Goal: Task Accomplishment & Management: Use online tool/utility

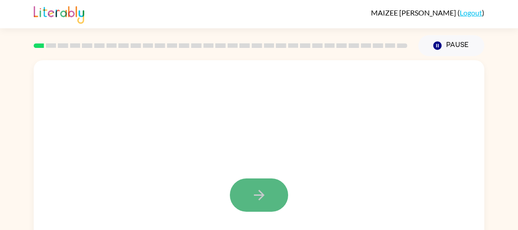
click at [247, 200] on button "button" at bounding box center [259, 194] width 58 height 33
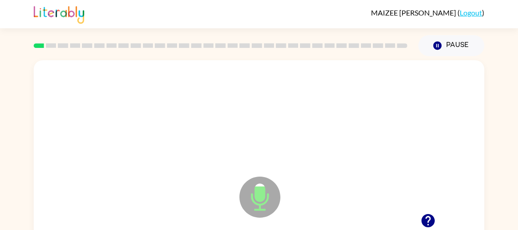
click at [247, 200] on icon at bounding box center [260, 196] width 41 height 41
click at [261, 202] on icon at bounding box center [260, 196] width 41 height 41
click at [261, 193] on icon "Microphone The Microphone is here when it is your turn to talk" at bounding box center [305, 208] width 137 height 68
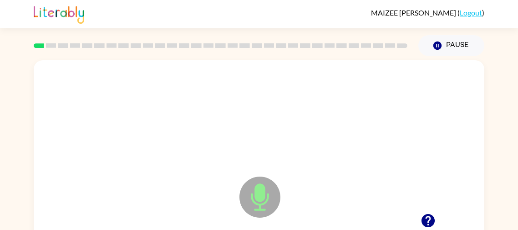
click at [261, 193] on icon "Microphone The Microphone is here when it is your turn to talk" at bounding box center [305, 208] width 137 height 68
drag, startPoint x: 261, startPoint y: 193, endPoint x: 266, endPoint y: 199, distance: 7.7
click at [266, 199] on icon "Microphone The Microphone is here when it is your turn to talk" at bounding box center [305, 208] width 137 height 68
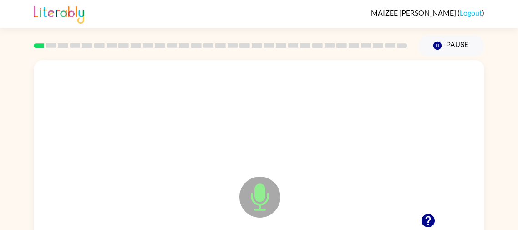
click at [254, 198] on icon at bounding box center [260, 196] width 41 height 41
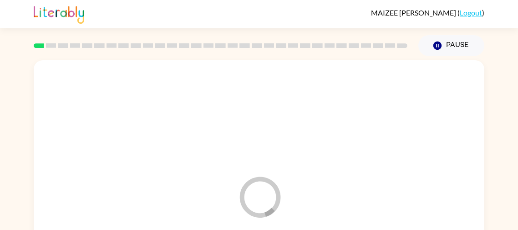
click at [254, 198] on icon "Loader Your response is being sent to our graders" at bounding box center [260, 196] width 55 height 55
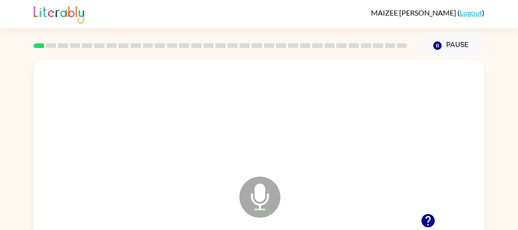
click at [254, 198] on icon at bounding box center [260, 196] width 41 height 41
click at [244, 195] on icon at bounding box center [260, 196] width 41 height 41
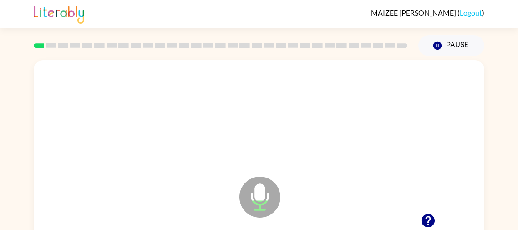
click at [244, 195] on icon at bounding box center [260, 196] width 41 height 41
click at [249, 200] on icon at bounding box center [260, 196] width 41 height 41
click at [267, 204] on icon at bounding box center [260, 196] width 41 height 41
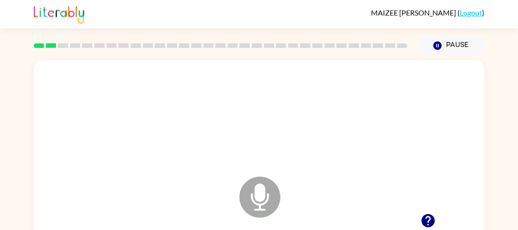
click at [267, 204] on icon at bounding box center [260, 196] width 41 height 41
click at [265, 188] on icon "Microphone The Microphone is here when it is your turn to talk" at bounding box center [305, 208] width 137 height 68
click at [266, 187] on icon at bounding box center [260, 196] width 41 height 41
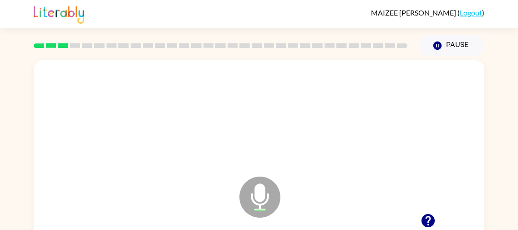
click at [266, 187] on icon at bounding box center [260, 196] width 41 height 41
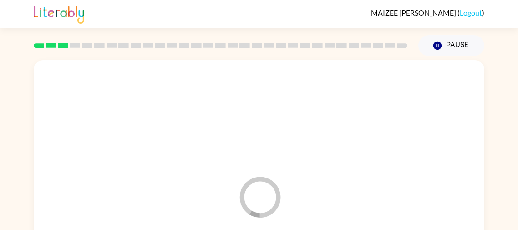
click at [266, 187] on icon "Loader Your response is being sent to our graders" at bounding box center [260, 196] width 55 height 55
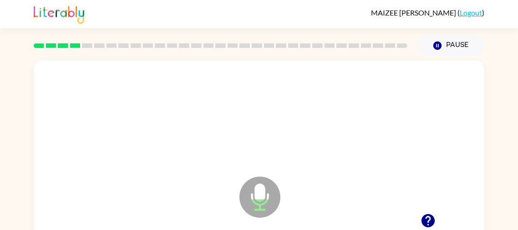
scroll to position [72, 0]
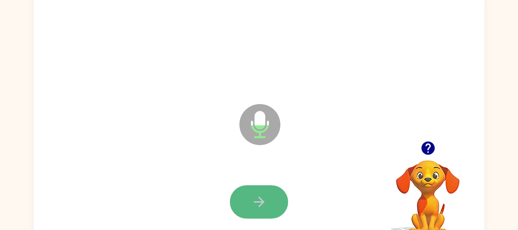
click at [261, 203] on icon "button" at bounding box center [259, 201] width 10 height 10
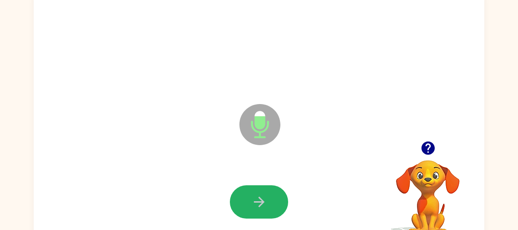
click at [261, 203] on icon "button" at bounding box center [259, 201] width 10 height 10
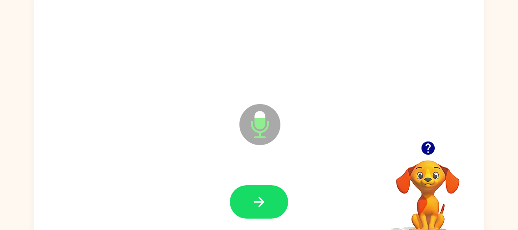
click at [261, 203] on icon "button" at bounding box center [259, 201] width 10 height 10
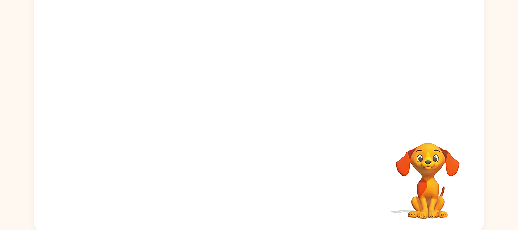
scroll to position [91, 0]
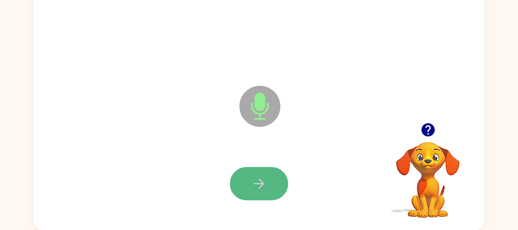
click at [275, 183] on button "button" at bounding box center [259, 183] width 58 height 33
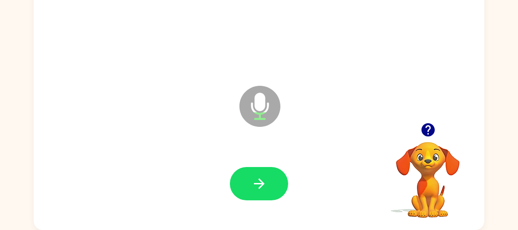
click at [275, 183] on button "button" at bounding box center [259, 183] width 58 height 33
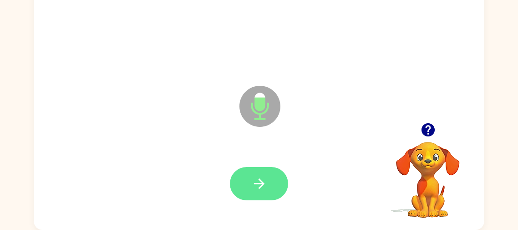
click at [277, 189] on button "button" at bounding box center [259, 183] width 58 height 33
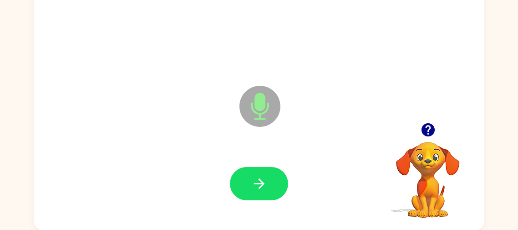
click at [277, 189] on button "button" at bounding box center [259, 183] width 58 height 33
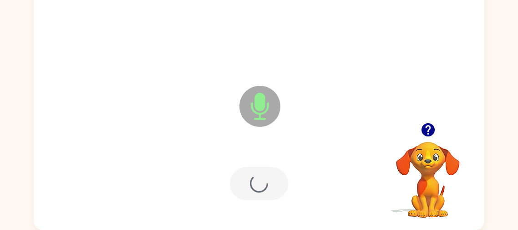
click at [277, 189] on div at bounding box center [259, 183] width 58 height 33
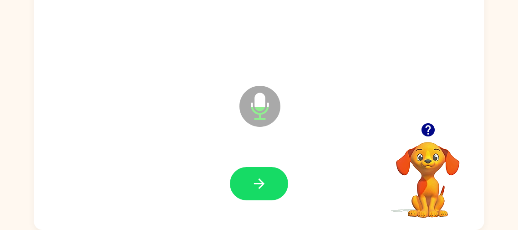
click at [425, 129] on icon "button" at bounding box center [427, 129] width 13 height 13
click at [184, 54] on div at bounding box center [259, 25] width 433 height 75
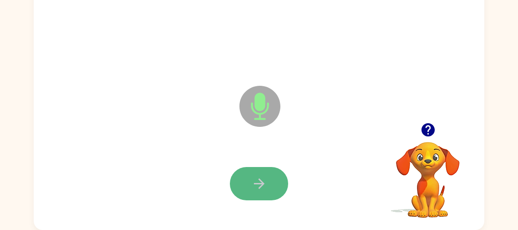
click at [273, 171] on button "button" at bounding box center [259, 183] width 58 height 33
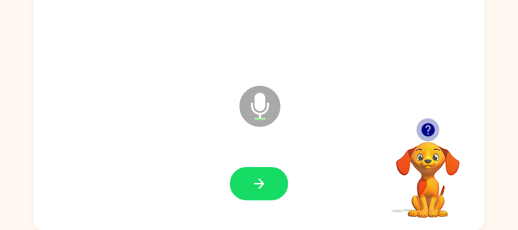
click at [423, 128] on icon "button" at bounding box center [427, 129] width 13 height 13
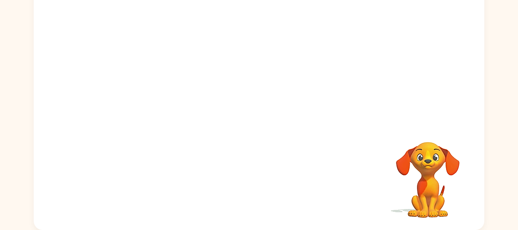
click at [423, 128] on video "Your browser must support playing .mp4 files to use Literably. Please try using…" at bounding box center [428, 173] width 91 height 91
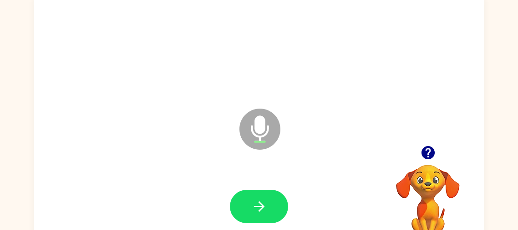
scroll to position [70, 0]
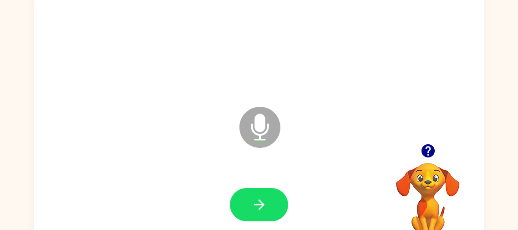
click at [439, 154] on div at bounding box center [428, 150] width 91 height 23
click at [429, 151] on icon "button" at bounding box center [428, 151] width 16 height 16
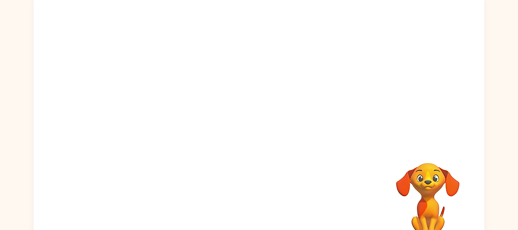
scroll to position [77, 0]
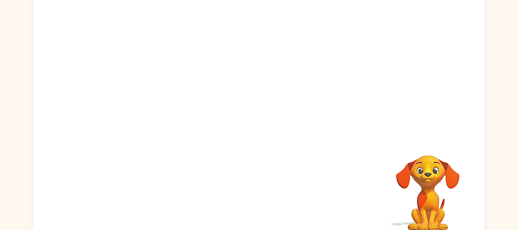
click at [336, 114] on div at bounding box center [259, 117] width 433 height 75
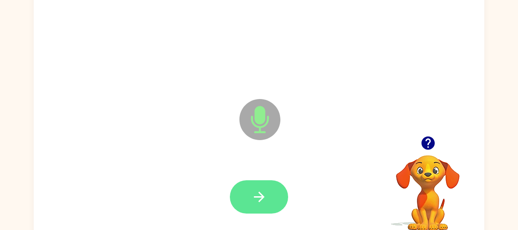
click at [267, 188] on button "button" at bounding box center [259, 196] width 58 height 33
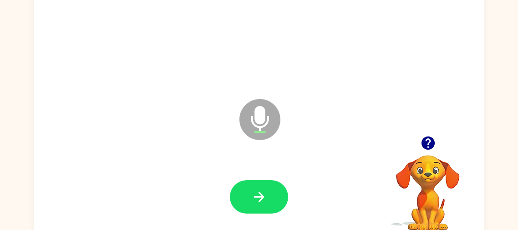
click at [267, 188] on button "button" at bounding box center [259, 196] width 58 height 33
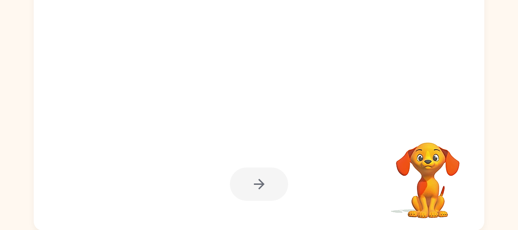
scroll to position [91, 0]
